Goal: Use online tool/utility

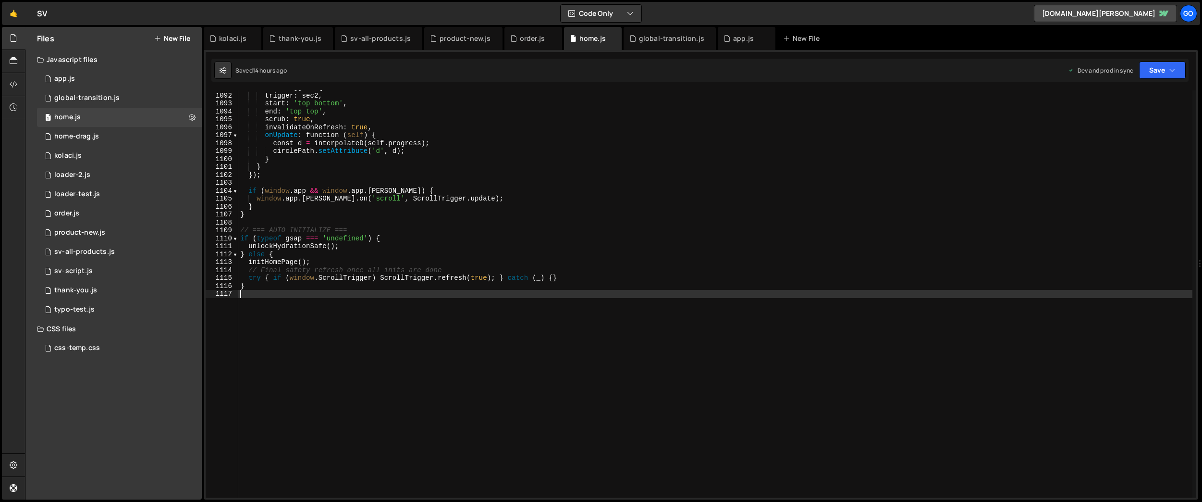
click at [428, 176] on div "scrollTrigger : { trigger : sec2 , start : 'top bottom' , end : 'top top' , scr…" at bounding box center [715, 295] width 954 height 423
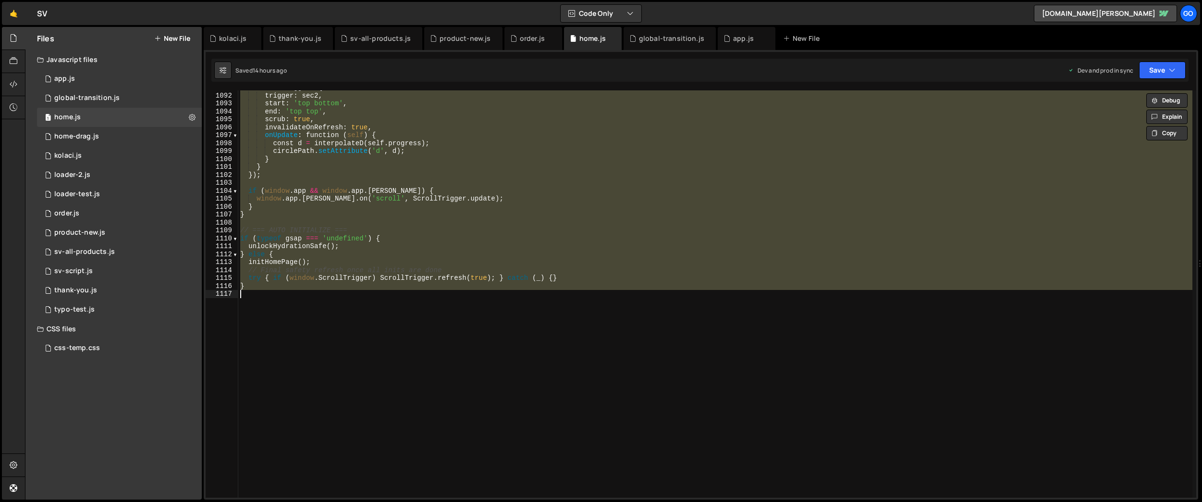
click at [457, 176] on div "scrollTrigger : { trigger : sec2 , start : 'top bottom' , end : 'top top' , scr…" at bounding box center [715, 293] width 954 height 407
type textarea "});"
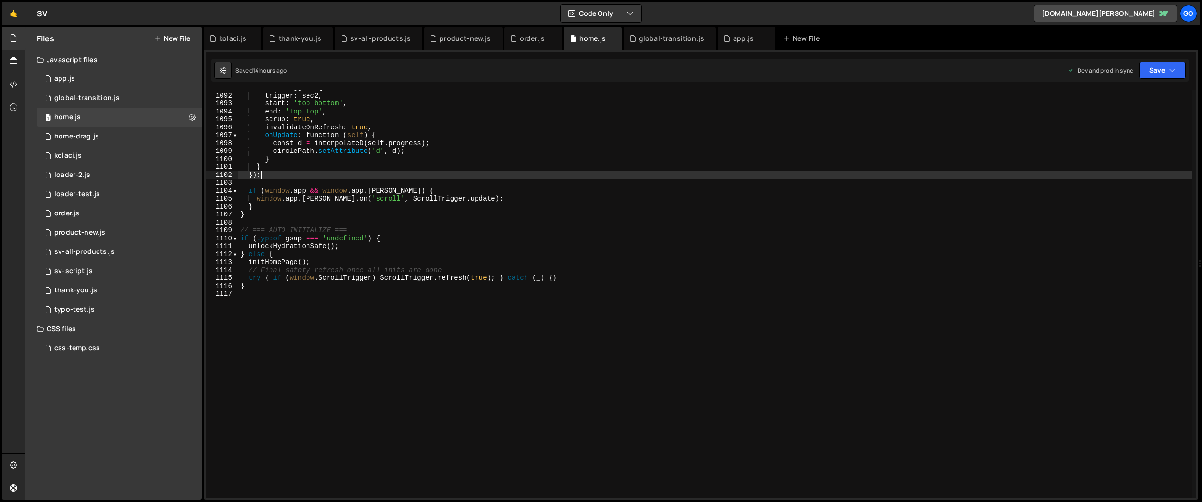
scroll to position [8641, 0]
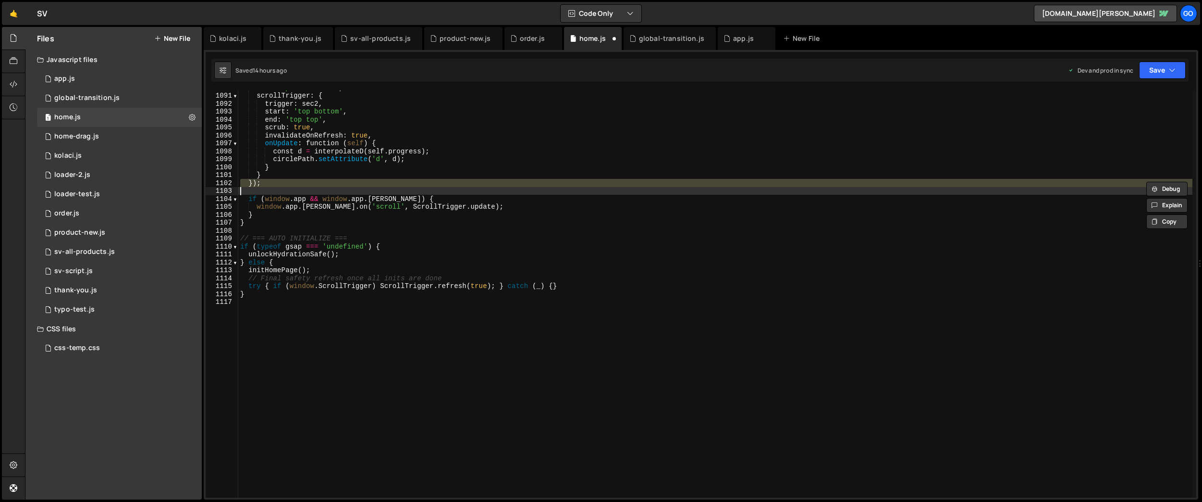
click at [457, 176] on div "ease : 'power2.inOut' , scrollTrigger : { trigger : sec2 , start : 'top bottom'…" at bounding box center [715, 295] width 954 height 423
type textarea "}"
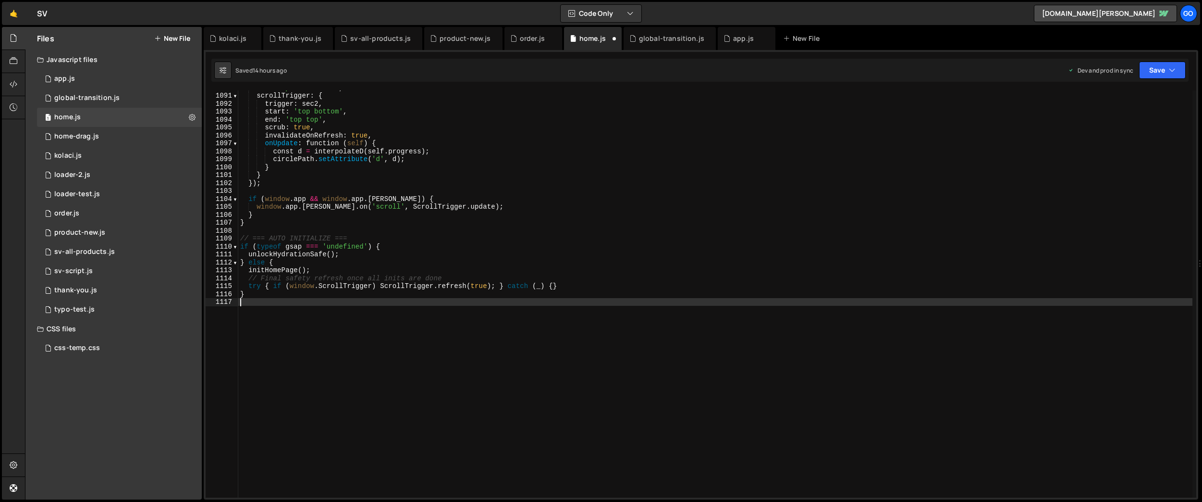
click at [551, 344] on div "ease : 'power2.inOut' , scrollTrigger : { trigger : sec2 , start : 'top bottom'…" at bounding box center [715, 295] width 954 height 423
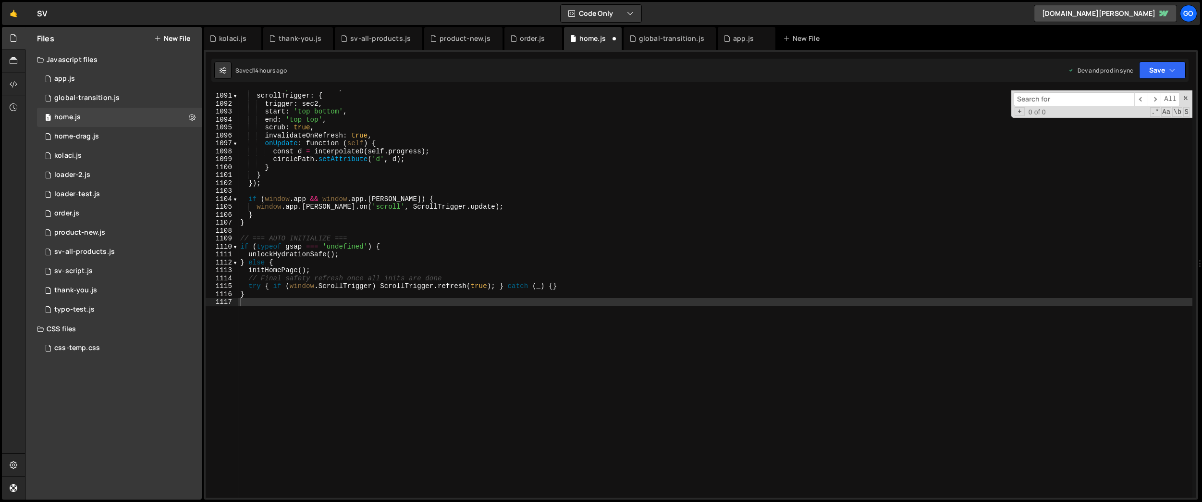
click at [492, 333] on div "ease : 'power2.inOut' , scrollTrigger : { trigger : sec2 , start : 'top bottom'…" at bounding box center [715, 295] width 954 height 423
click at [1066, 100] on input at bounding box center [1074, 99] width 121 height 14
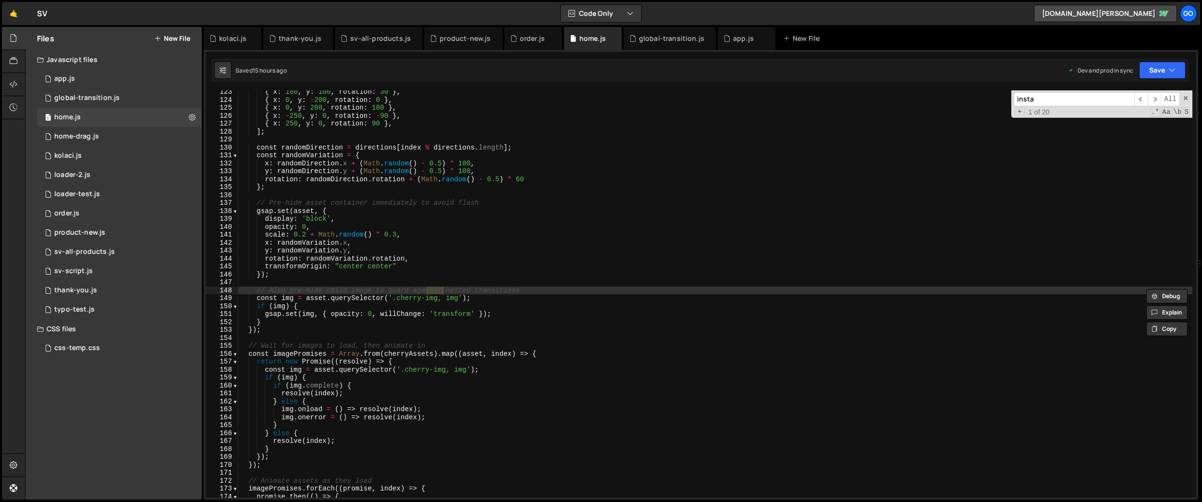
scroll to position [5283, 0]
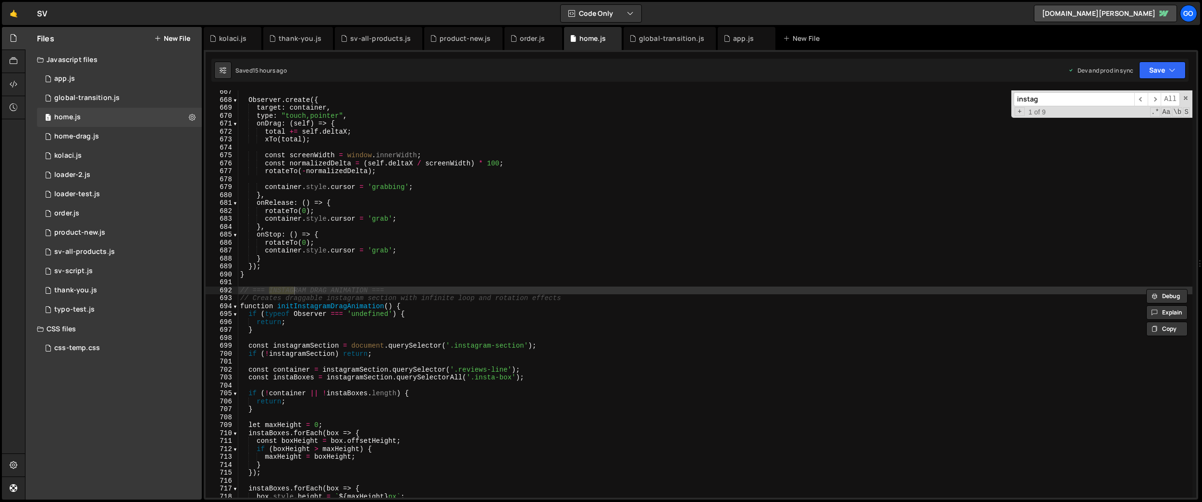
type input "instag"
drag, startPoint x: 247, startPoint y: 289, endPoint x: 398, endPoint y: 289, distance: 150.9
click at [398, 289] on div "Observer . create ({ target : container , type : "touch,pointer" , onDrag : ( s…" at bounding box center [715, 299] width 954 height 423
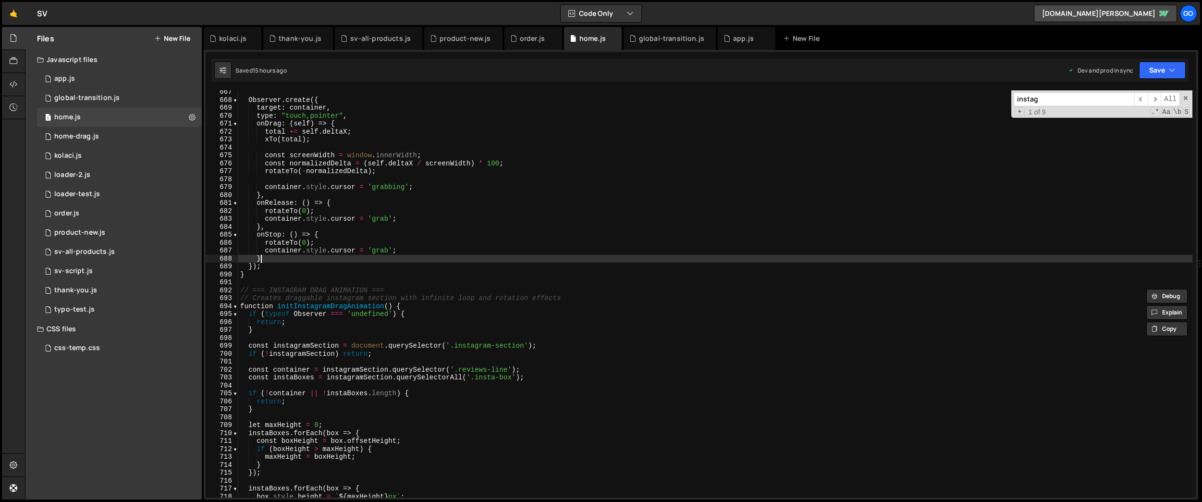
click at [399, 259] on div "Observer . create ({ target : container , type : "touch,pointer" , onDrag : ( s…" at bounding box center [715, 299] width 954 height 423
type textarea "}"
